Goal: Obtain resource: Download file/media

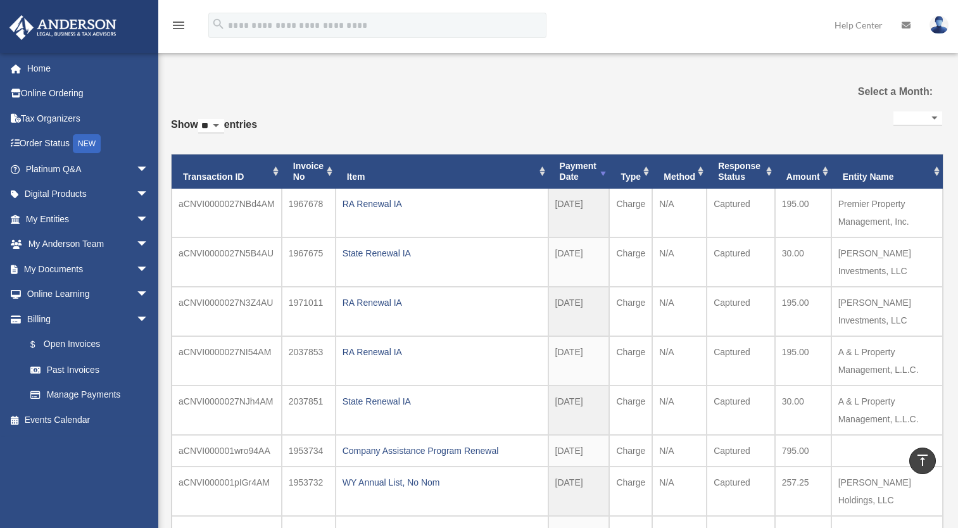
select select
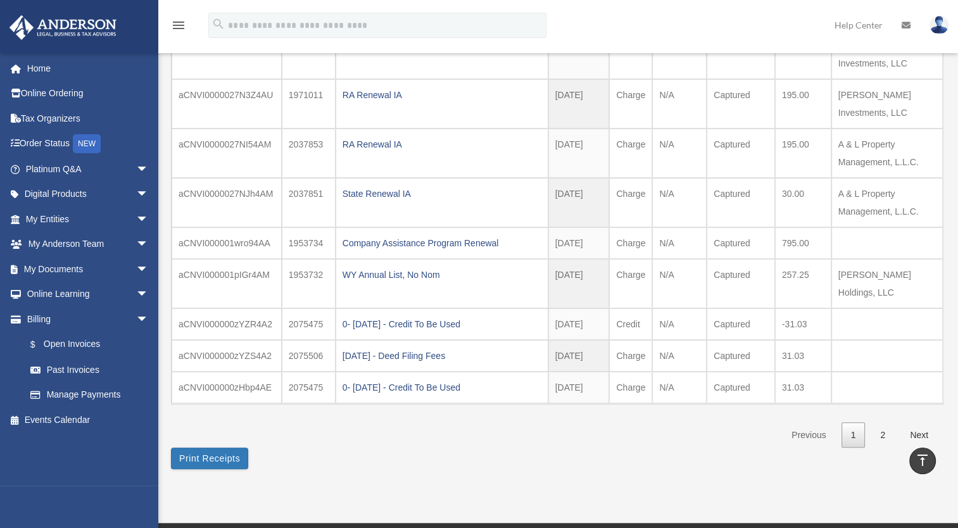
click at [114, 267] on link "My Documents arrow_drop_down" at bounding box center [88, 268] width 159 height 25
click at [136, 269] on span "arrow_drop_down" at bounding box center [148, 269] width 25 height 26
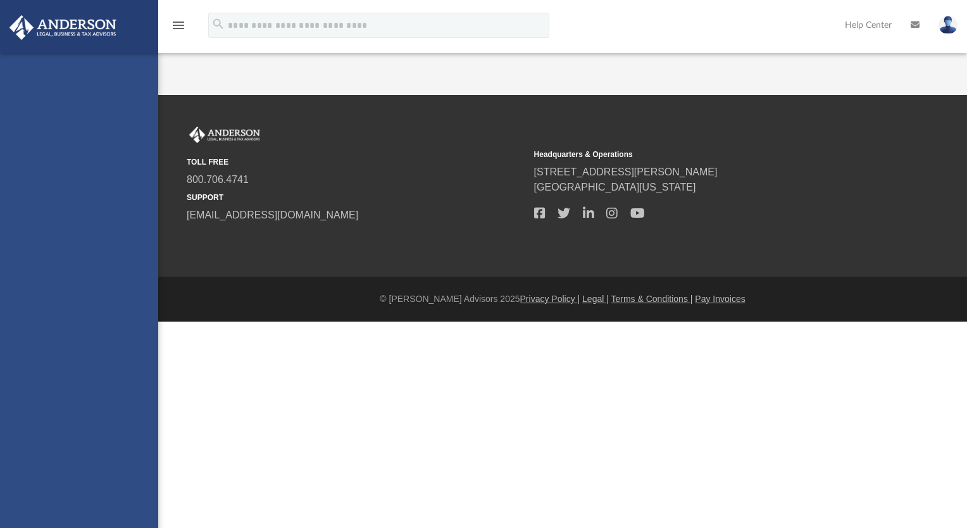
click at [60, 292] on div "[EMAIL_ADDRESS][DOMAIN_NAME] Sign Out [EMAIL_ADDRESS][DOMAIN_NAME] Home Online …" at bounding box center [79, 317] width 158 height 528
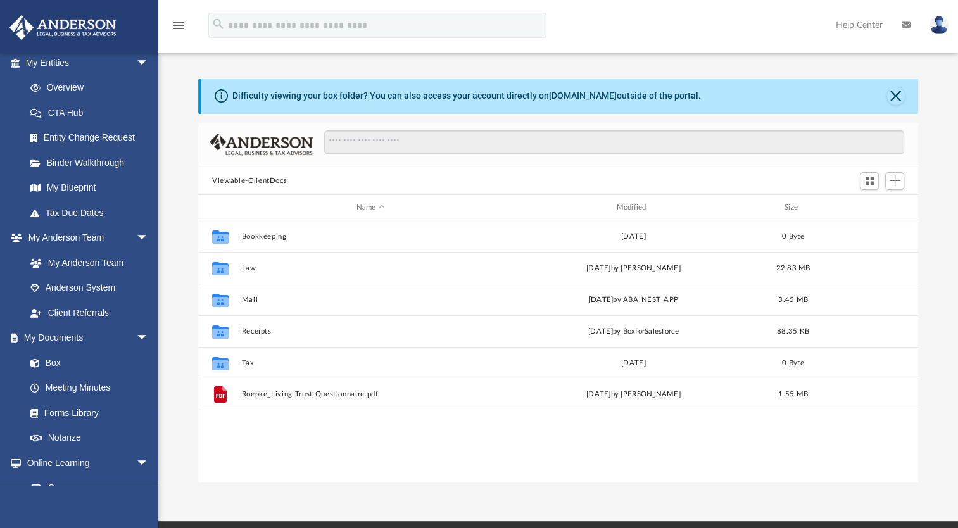
scroll to position [157, 0]
click at [82, 358] on link "Box" at bounding box center [86, 361] width 137 height 25
click at [248, 268] on button "Law" at bounding box center [371, 268] width 258 height 8
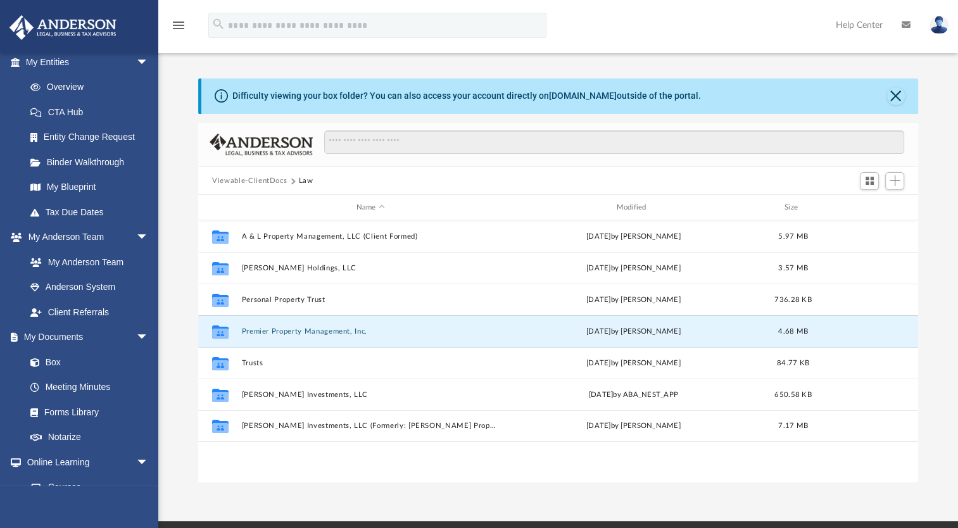
click at [287, 329] on button "Premier Property Management, Inc." at bounding box center [371, 331] width 258 height 8
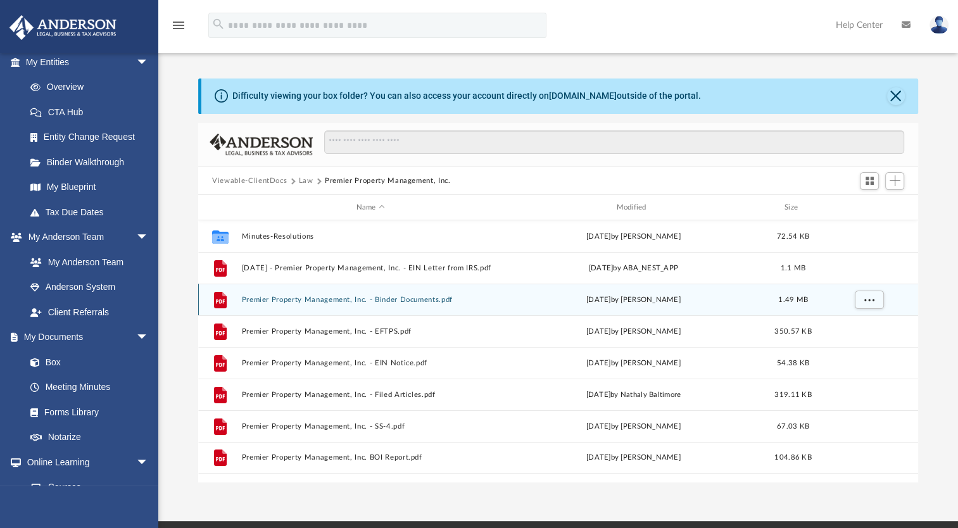
click at [349, 295] on div "File Premier Property Management, Inc. - Binder Documents.pdf [DATE] by [PERSON…" at bounding box center [558, 300] width 720 height 32
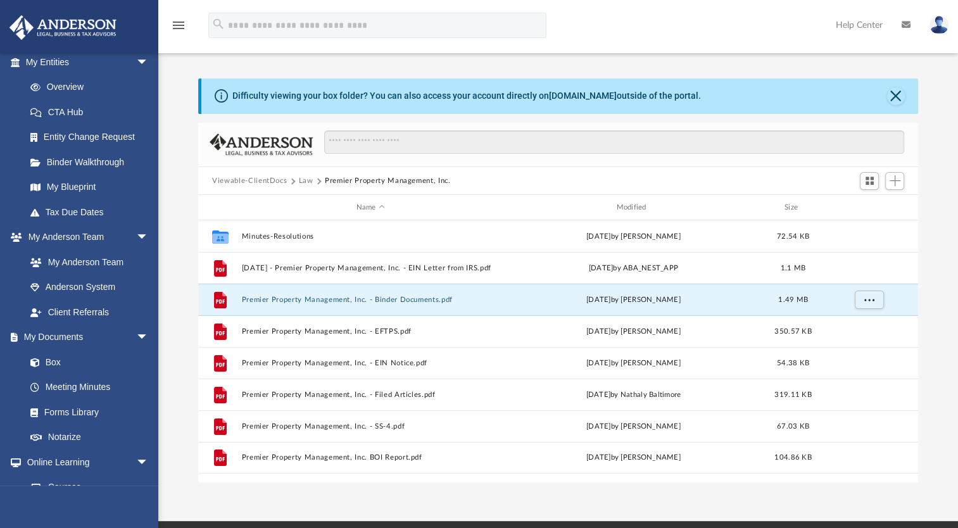
click at [345, 300] on button "Premier Property Management, Inc. - Binder Documents.pdf" at bounding box center [371, 300] width 258 height 8
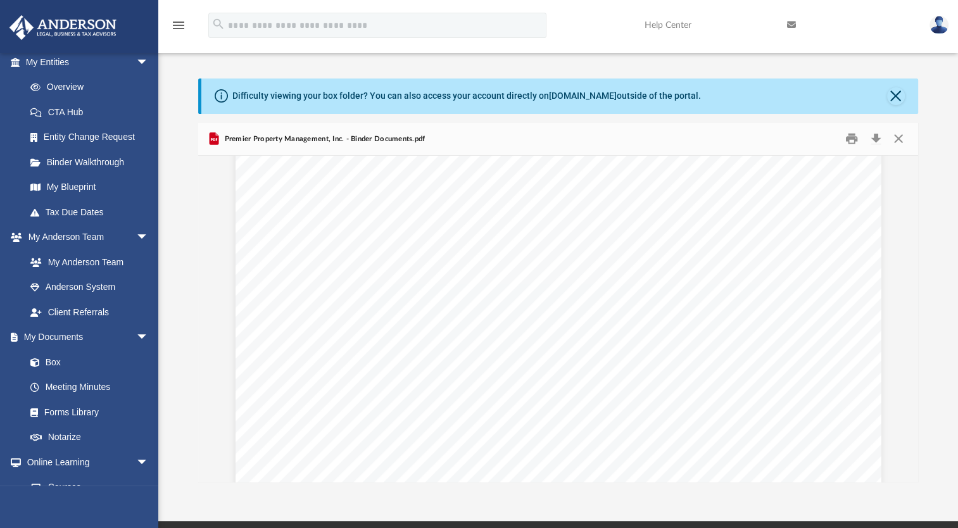
scroll to position [5373, 0]
